Goal: Check status

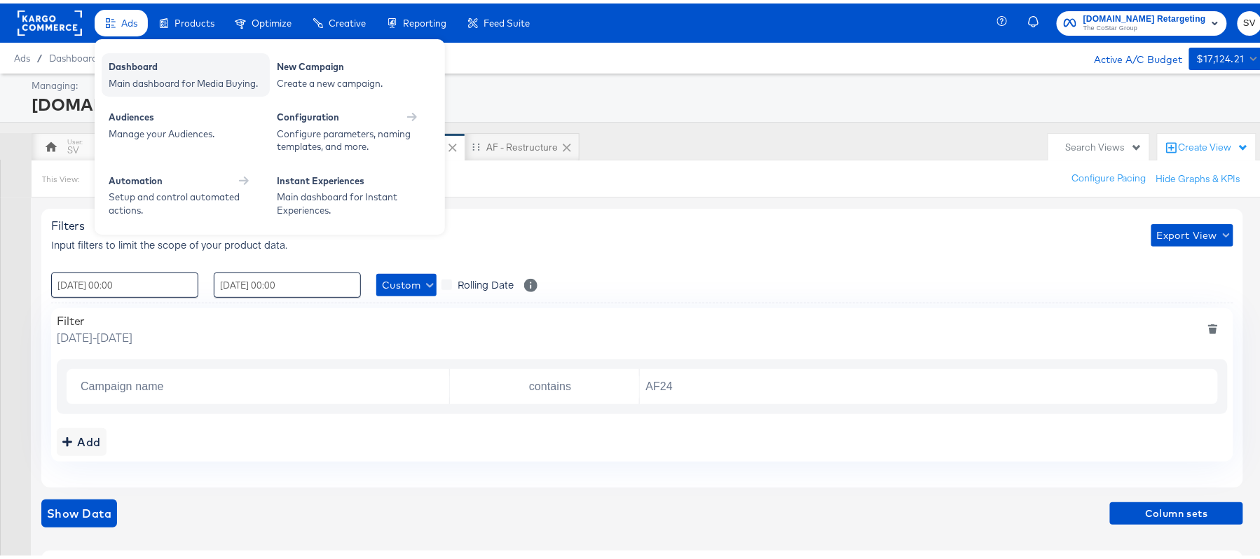
click at [143, 63] on div "Dashboard" at bounding box center [186, 65] width 154 height 17
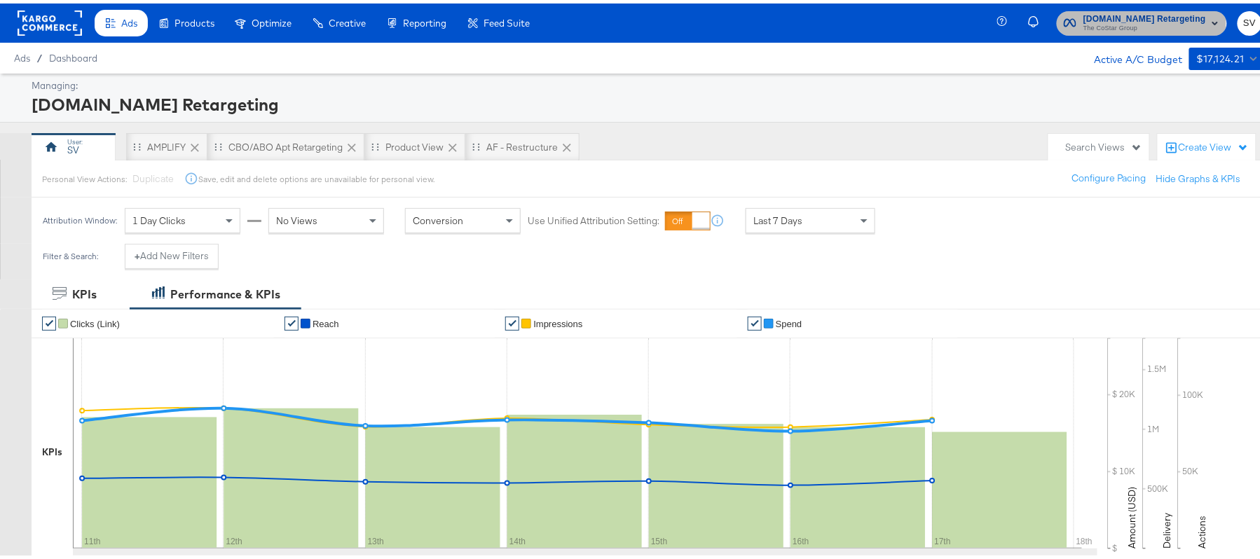
click at [1119, 17] on span "[DOMAIN_NAME] Retargeting" at bounding box center [1144, 15] width 123 height 15
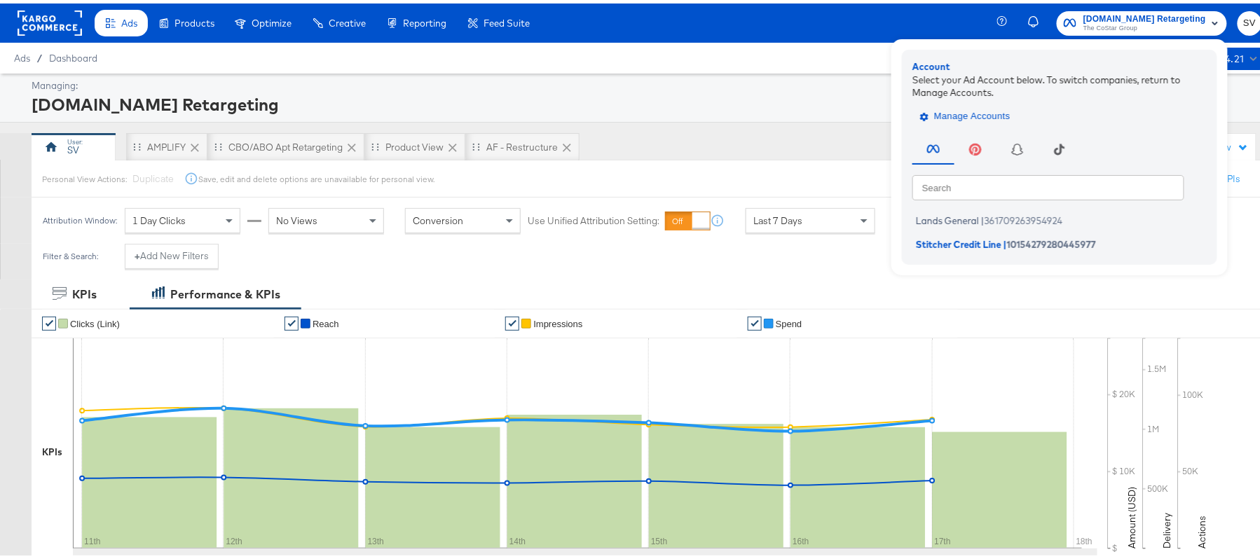
click at [968, 118] on span "Manage Accounts" at bounding box center [967, 113] width 88 height 16
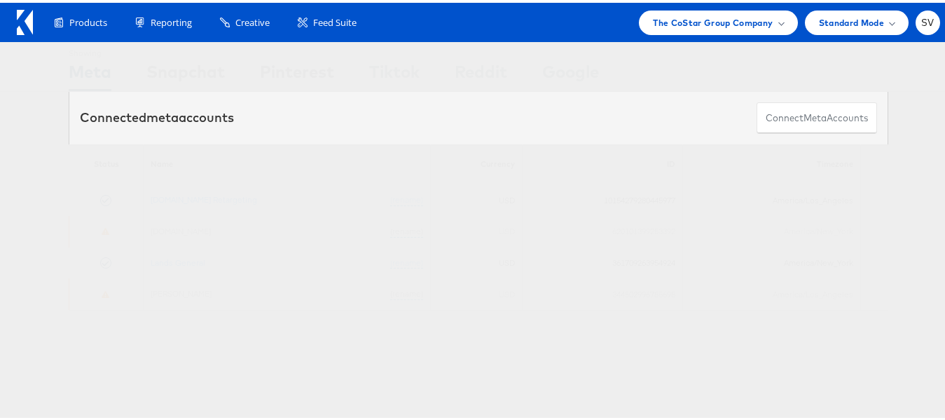
click at [717, 4] on div "Products Product Catalogs Enhance Your Product Catalog, Map Them to Publishers,…" at bounding box center [478, 19] width 957 height 39
click at [710, 20] on span "The CoStar Group Company" at bounding box center [713, 20] width 120 height 15
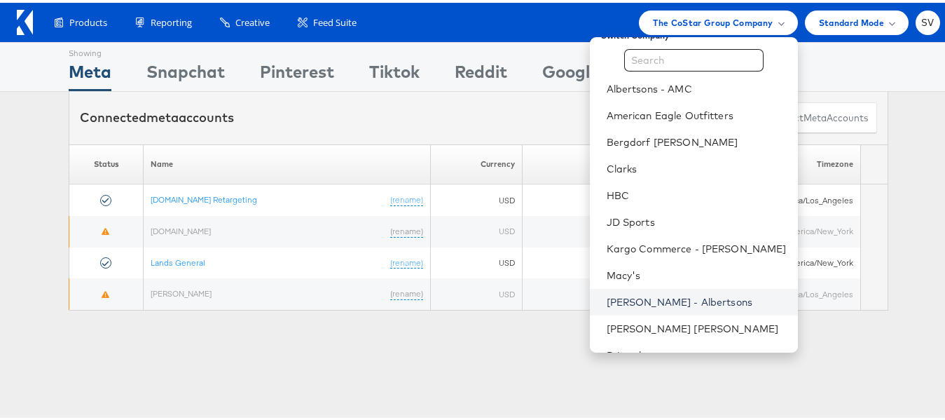
scroll to position [18, 0]
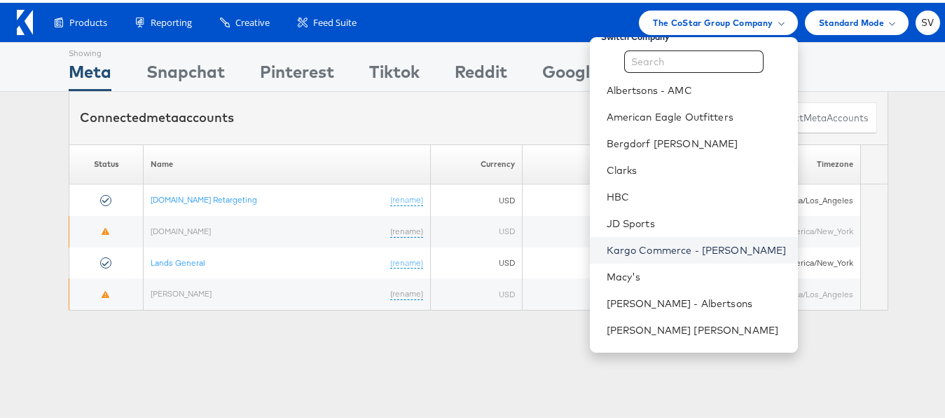
click at [675, 245] on link "Kargo Commerce - Subodh Verma" at bounding box center [697, 247] width 180 height 14
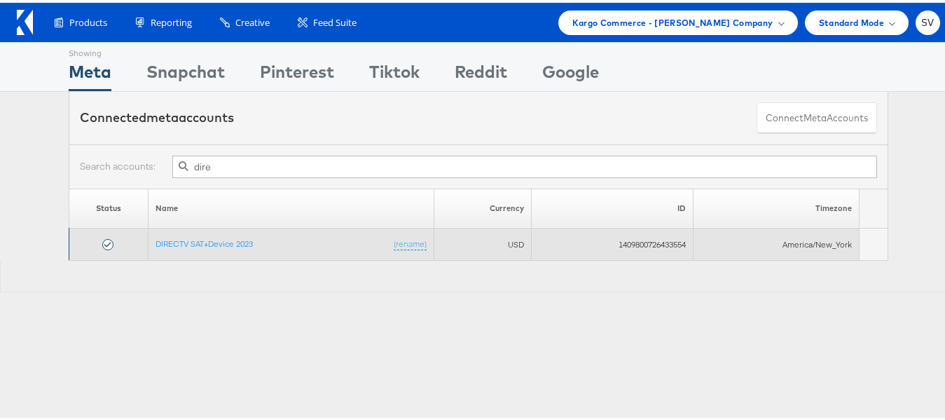
type input "dire"
click at [220, 233] on td "DIRECTV SAT+Device 2023 (rename)" at bounding box center [291, 242] width 287 height 32
click at [207, 242] on link "DIRECTV SAT+Device 2023" at bounding box center [204, 240] width 97 height 11
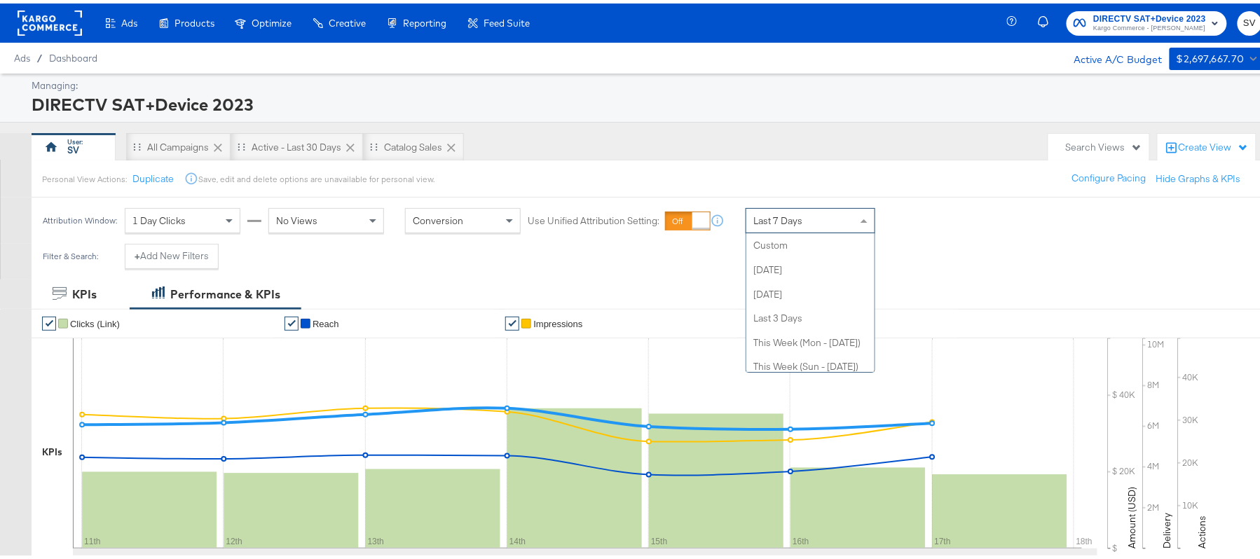
click at [850, 214] on div "Last 7 Days" at bounding box center [810, 217] width 128 height 24
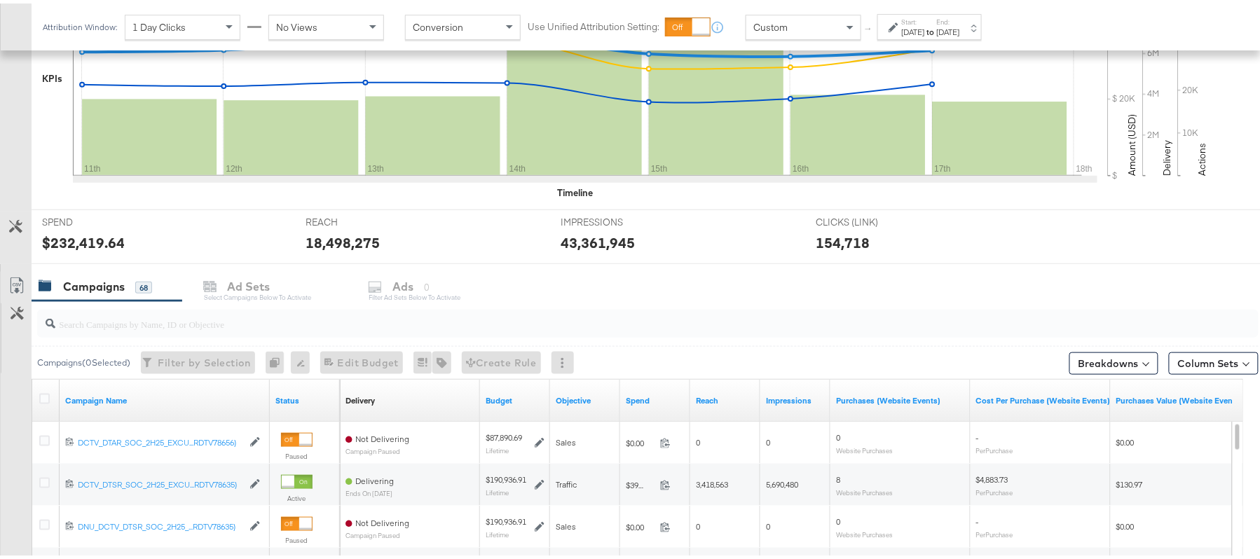
click at [923, 18] on label "Start:" at bounding box center [913, 18] width 23 height 9
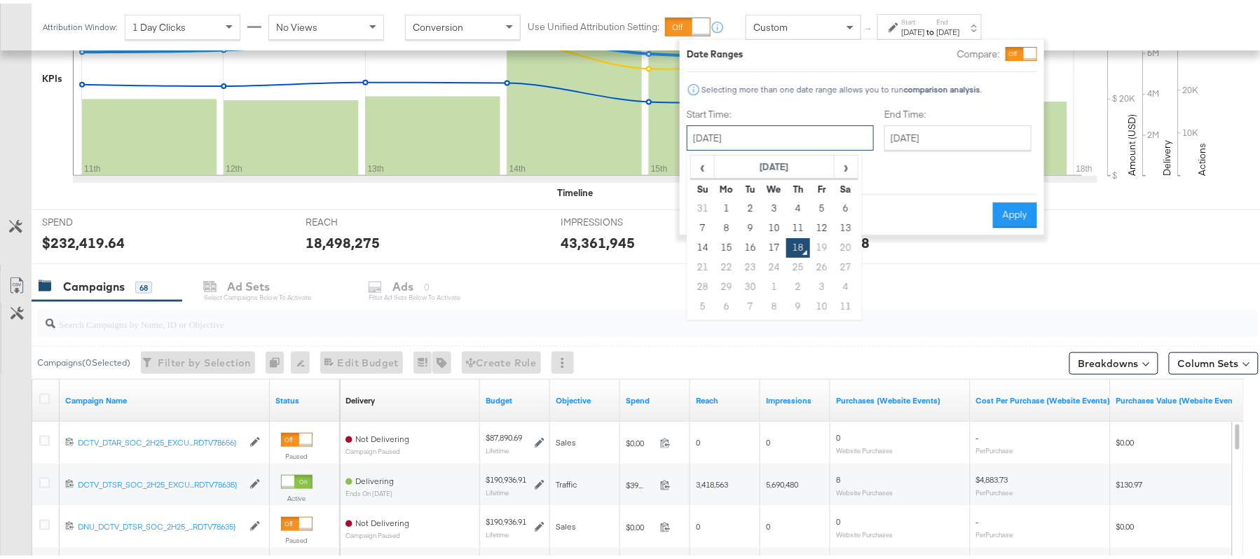
click at [780, 141] on input "September 18th 2025" at bounding box center [780, 134] width 187 height 25
click at [699, 166] on span "‹" at bounding box center [702, 163] width 22 height 21
click at [732, 263] on td "18" at bounding box center [727, 264] width 24 height 20
type input "August 18th 2025"
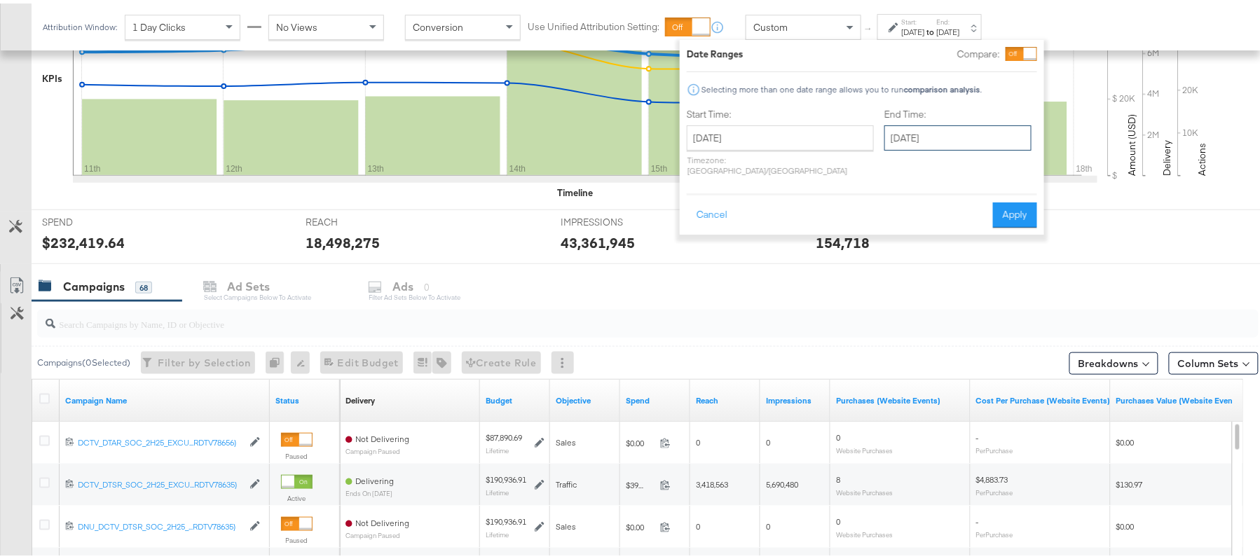
click at [923, 140] on input "September 18th 2025" at bounding box center [957, 134] width 147 height 25
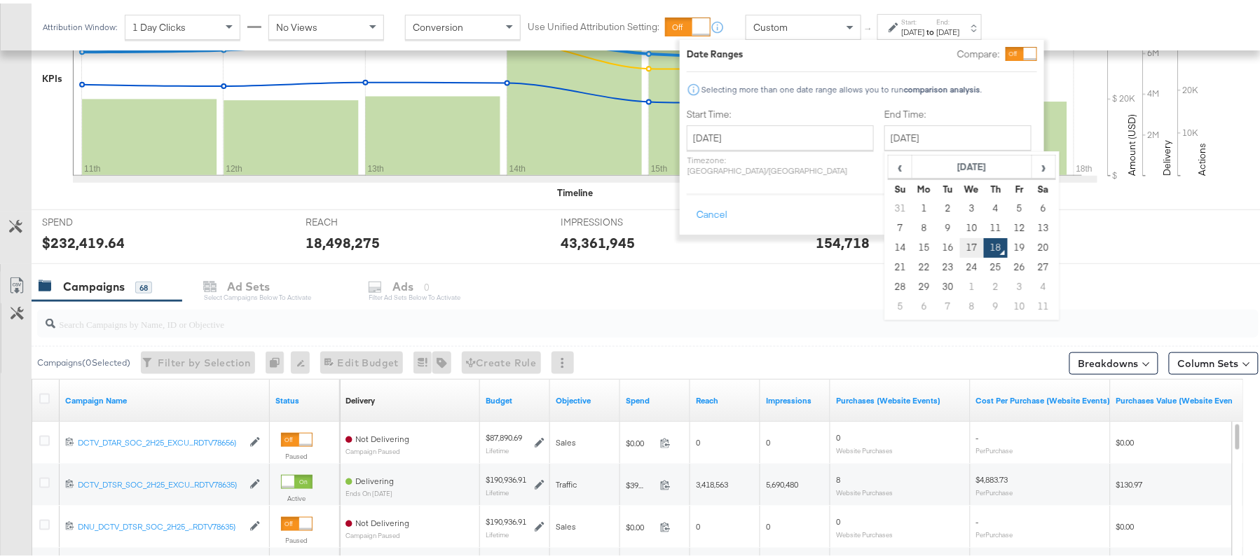
click at [960, 242] on td "17" at bounding box center [972, 245] width 24 height 20
type input "September 17th 2025"
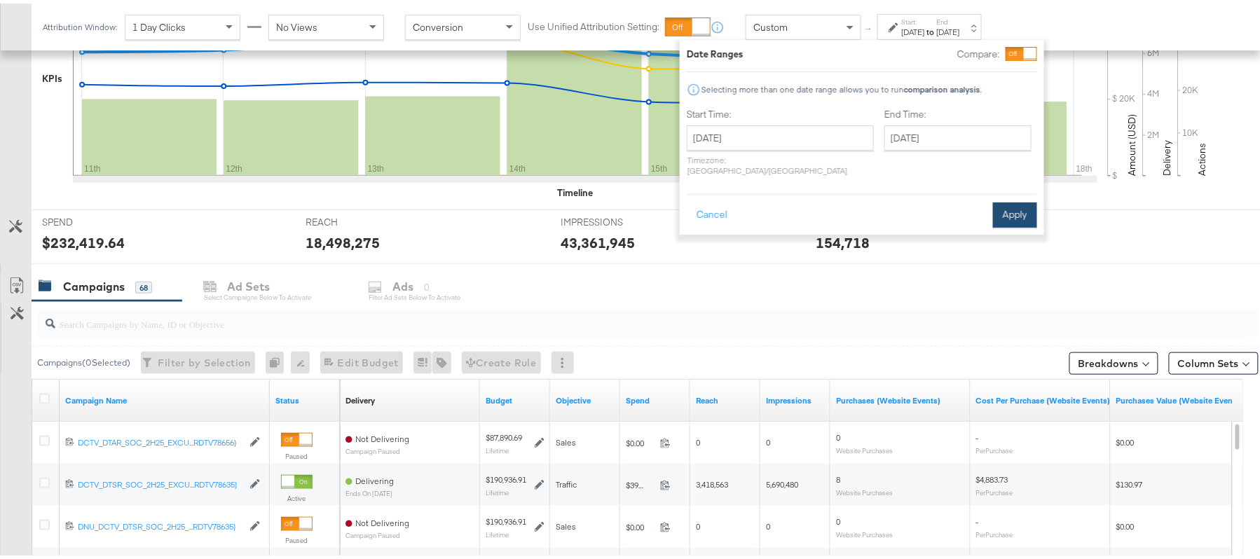
click at [1014, 199] on button "Apply" at bounding box center [1015, 211] width 44 height 25
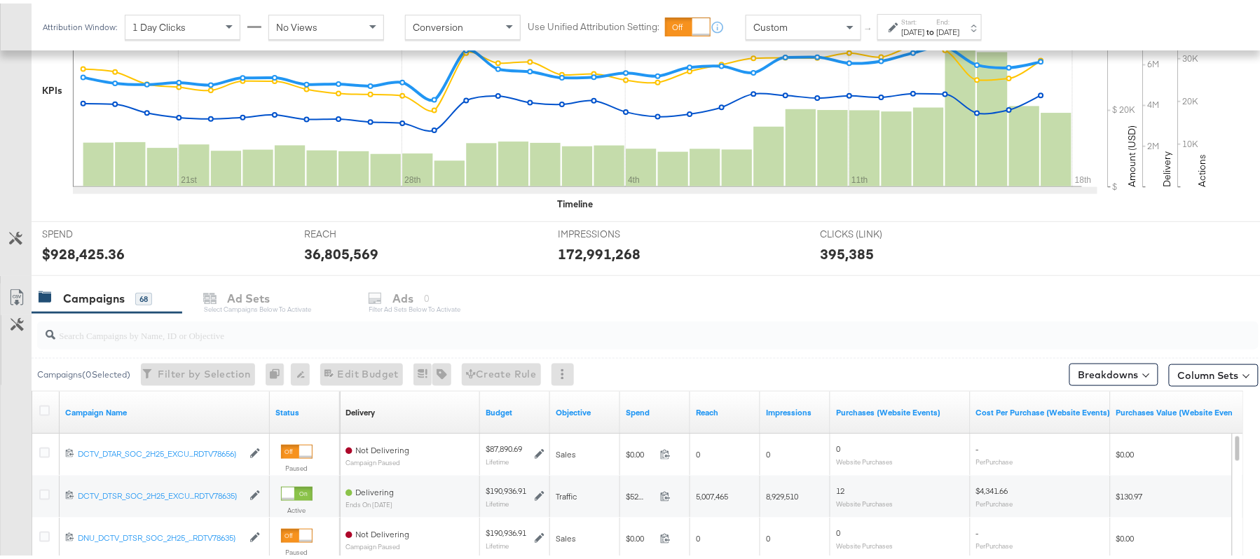
scroll to position [364, 0]
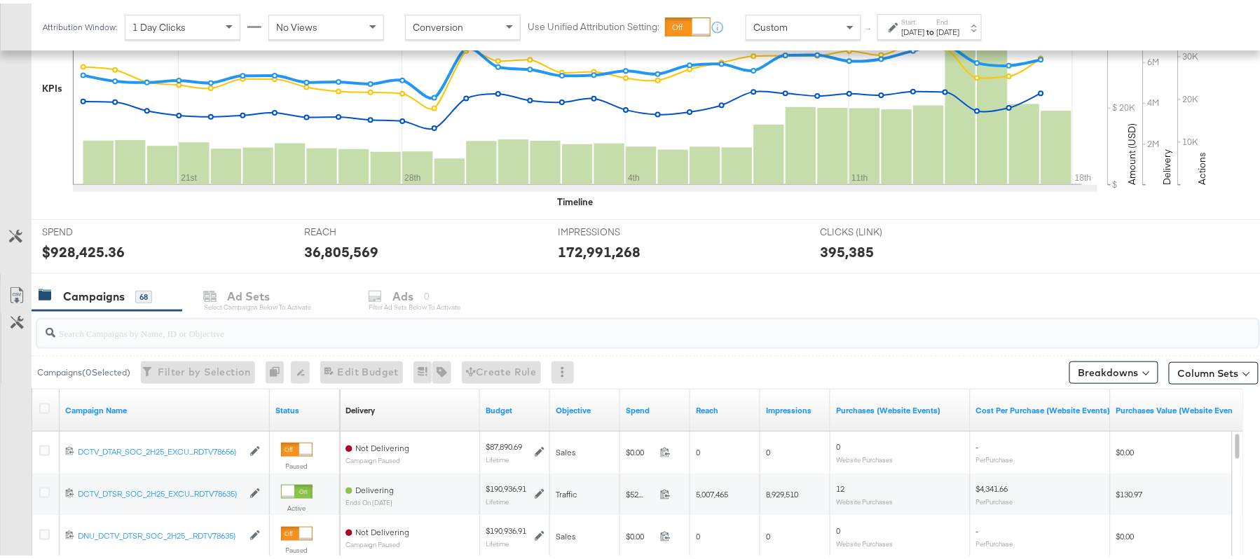
click at [357, 325] on input "search" at bounding box center [600, 323] width 1091 height 27
paste input "q3p"
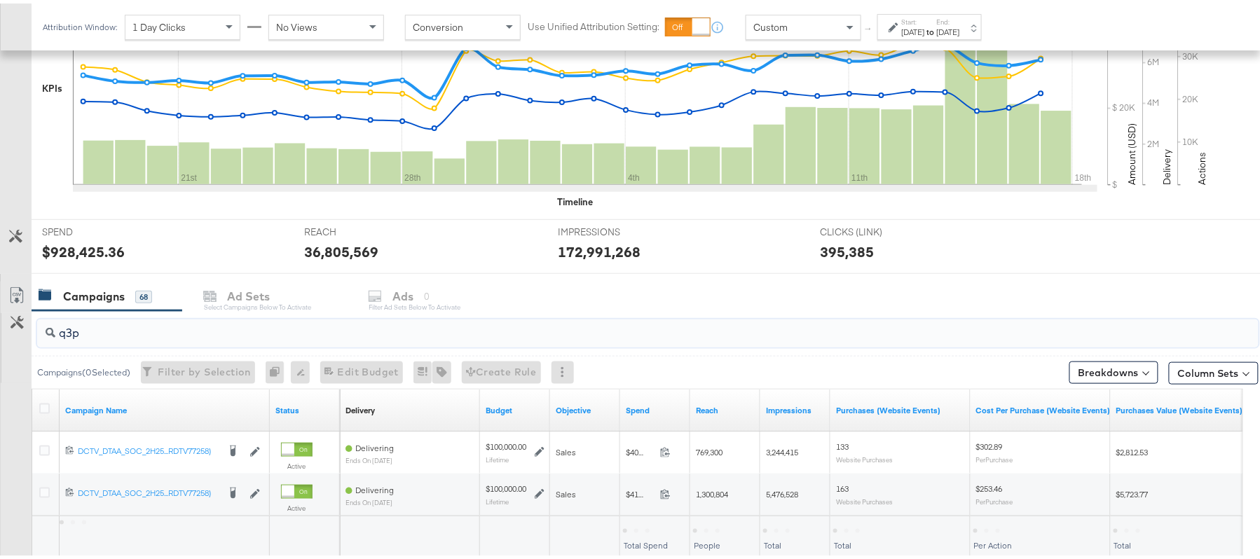
scroll to position [464, 0]
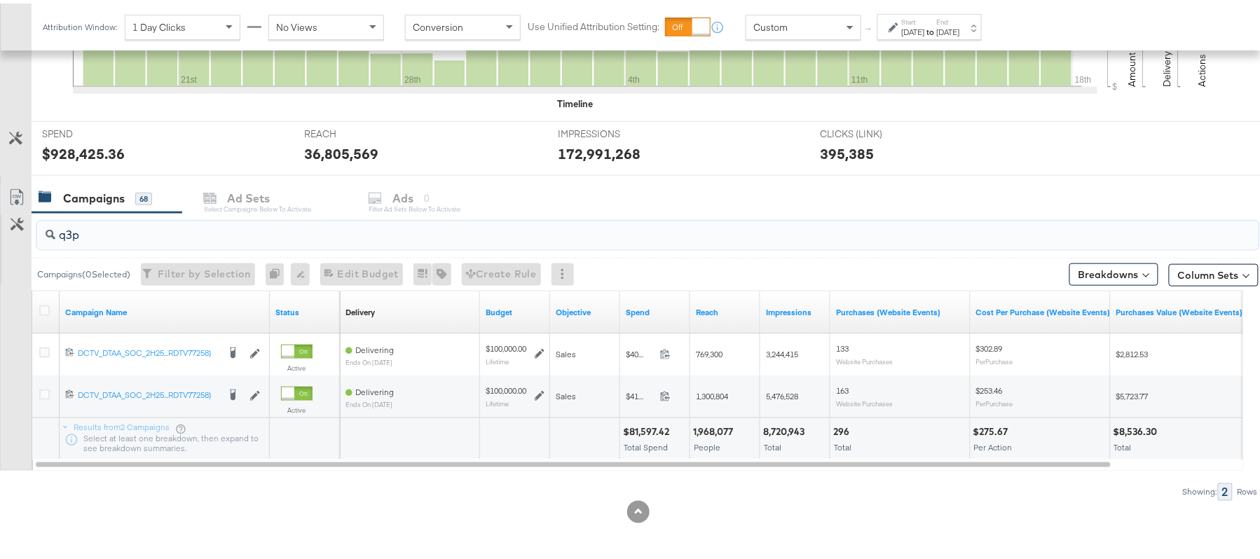
type input "q3p"
drag, startPoint x: 685, startPoint y: 298, endPoint x: 771, endPoint y: 289, distance: 85.9
click at [771, 289] on div "Delivery Sorting Unavailable Budget Objective Spend Reach Impressions Purchases…" at bounding box center [865, 309] width 1051 height 42
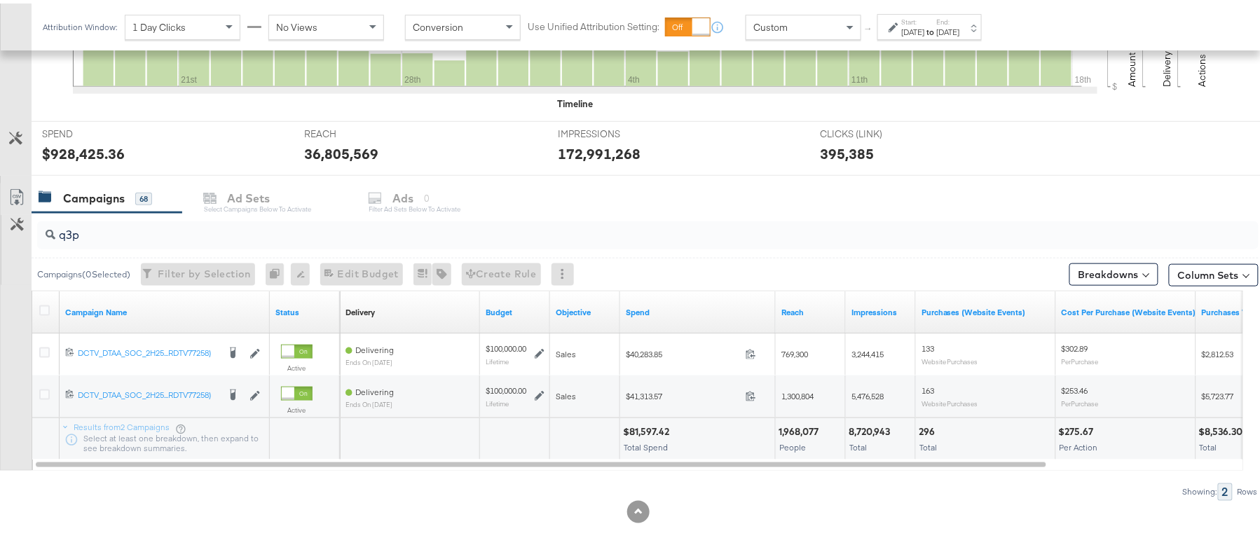
click at [925, 21] on label "Start:" at bounding box center [913, 18] width 23 height 9
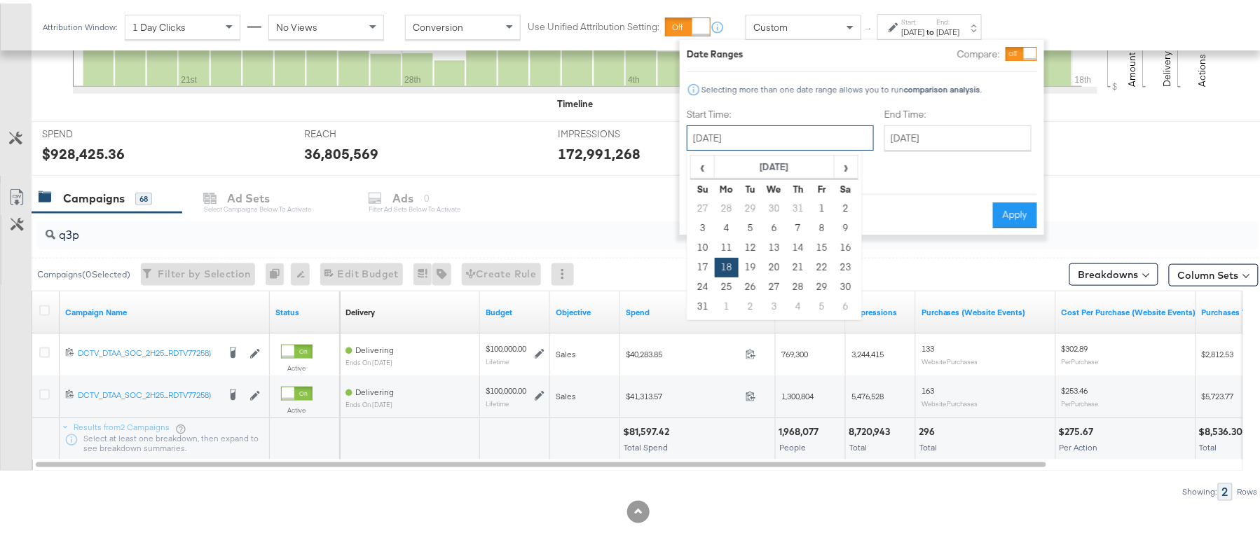
click at [803, 125] on input "August 18th 2025" at bounding box center [780, 134] width 187 height 25
click at [844, 167] on span "›" at bounding box center [846, 163] width 22 height 21
click at [773, 247] on td "17" at bounding box center [774, 245] width 24 height 20
type input "September 17th 2025"
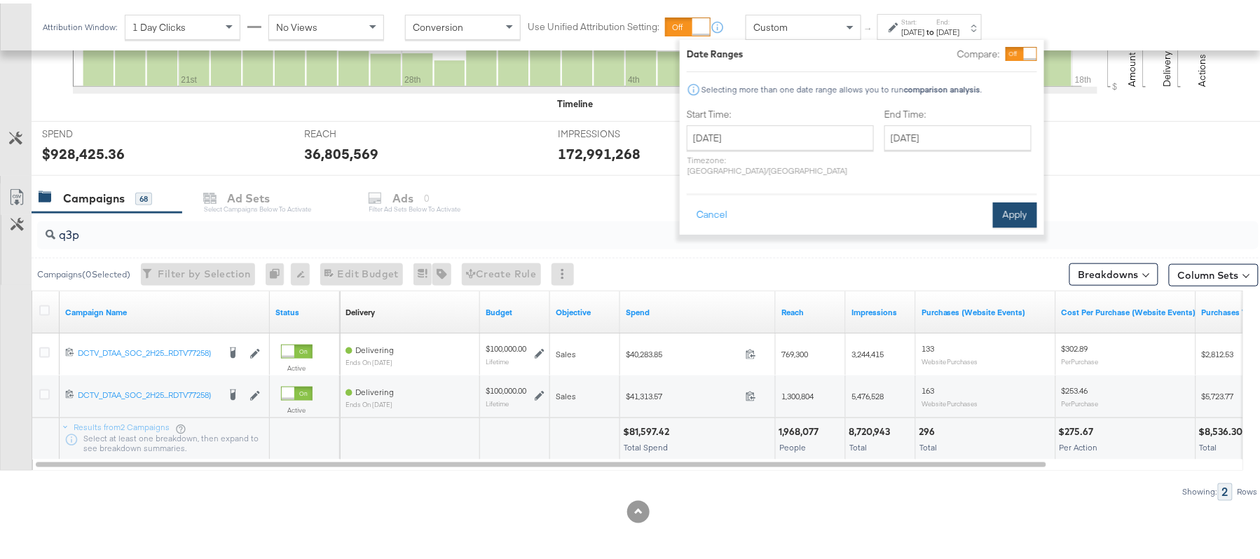
click at [1021, 210] on button "Apply" at bounding box center [1015, 211] width 44 height 25
